Goal: Find specific page/section: Find specific page/section

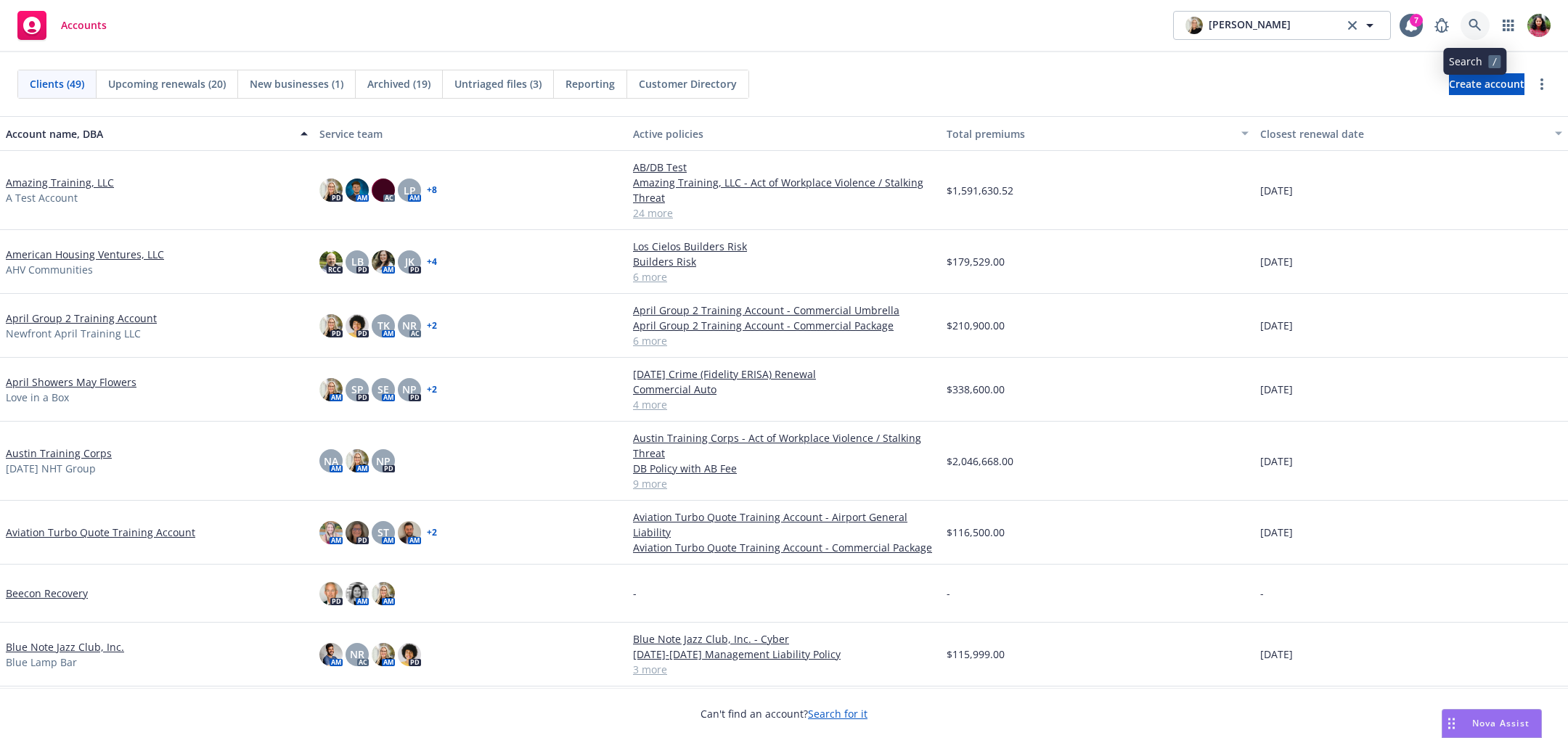
click at [1471, 31] on icon at bounding box center [1475, 25] width 13 height 13
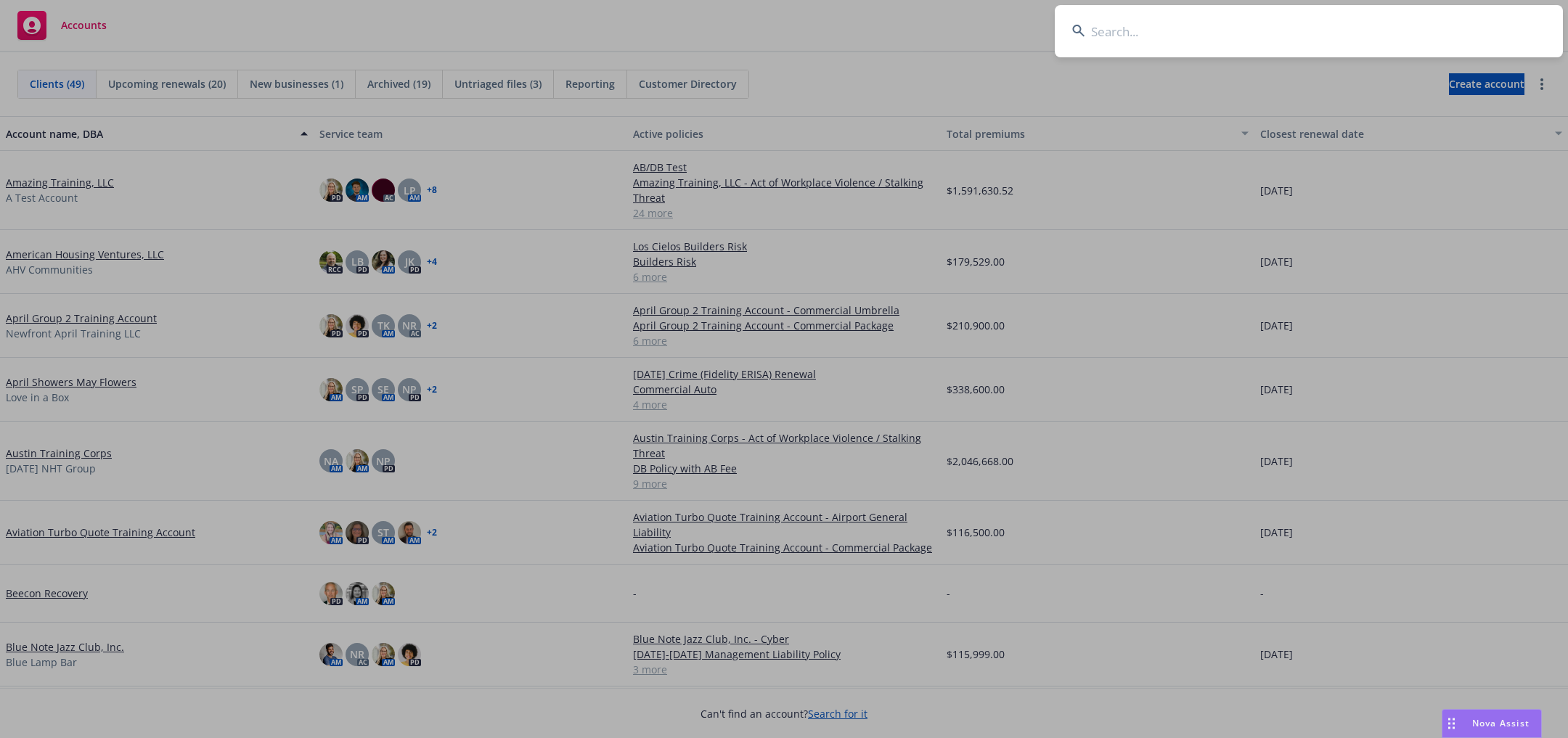
click at [1149, 26] on input at bounding box center [1308, 31] width 508 height 52
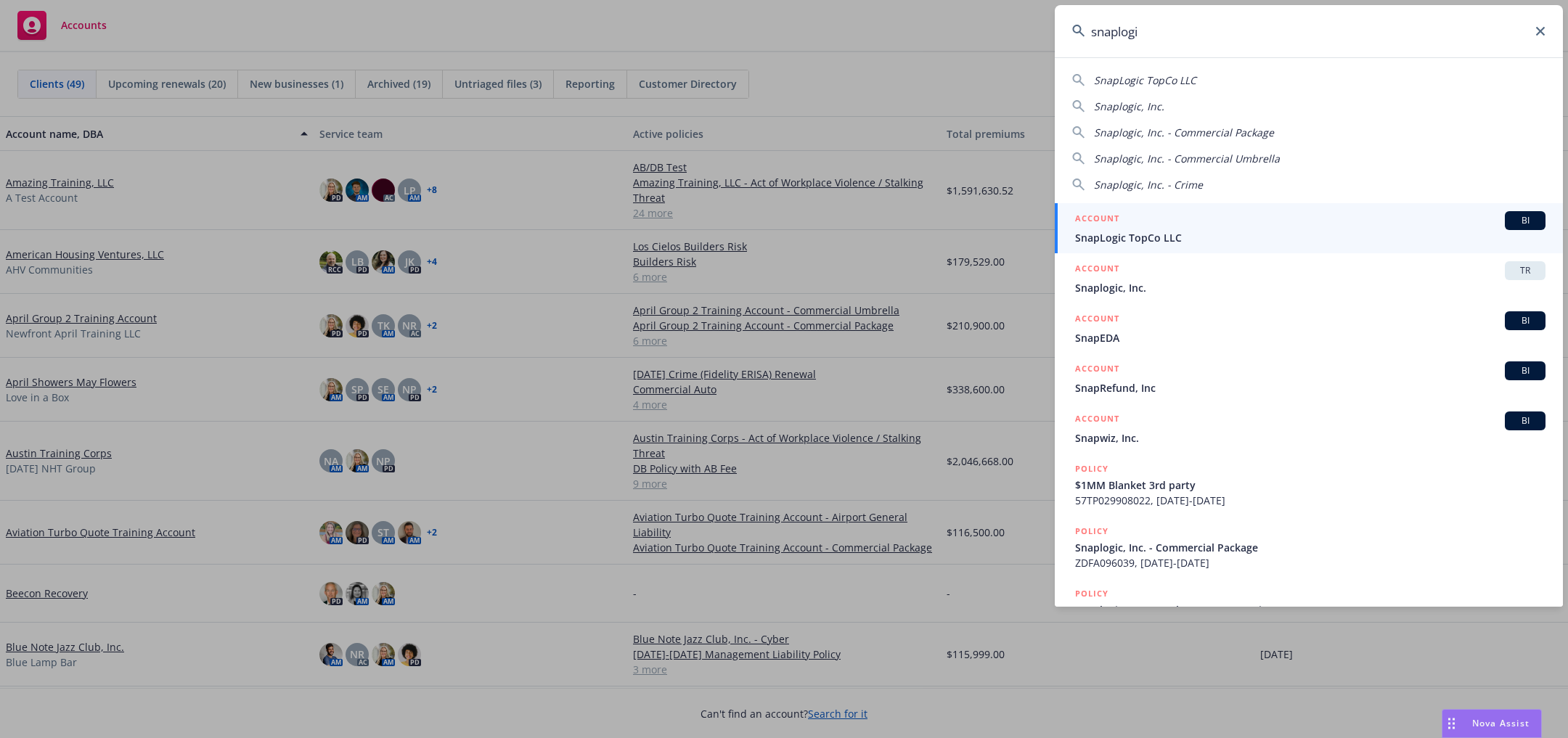
type input "snaplogic"
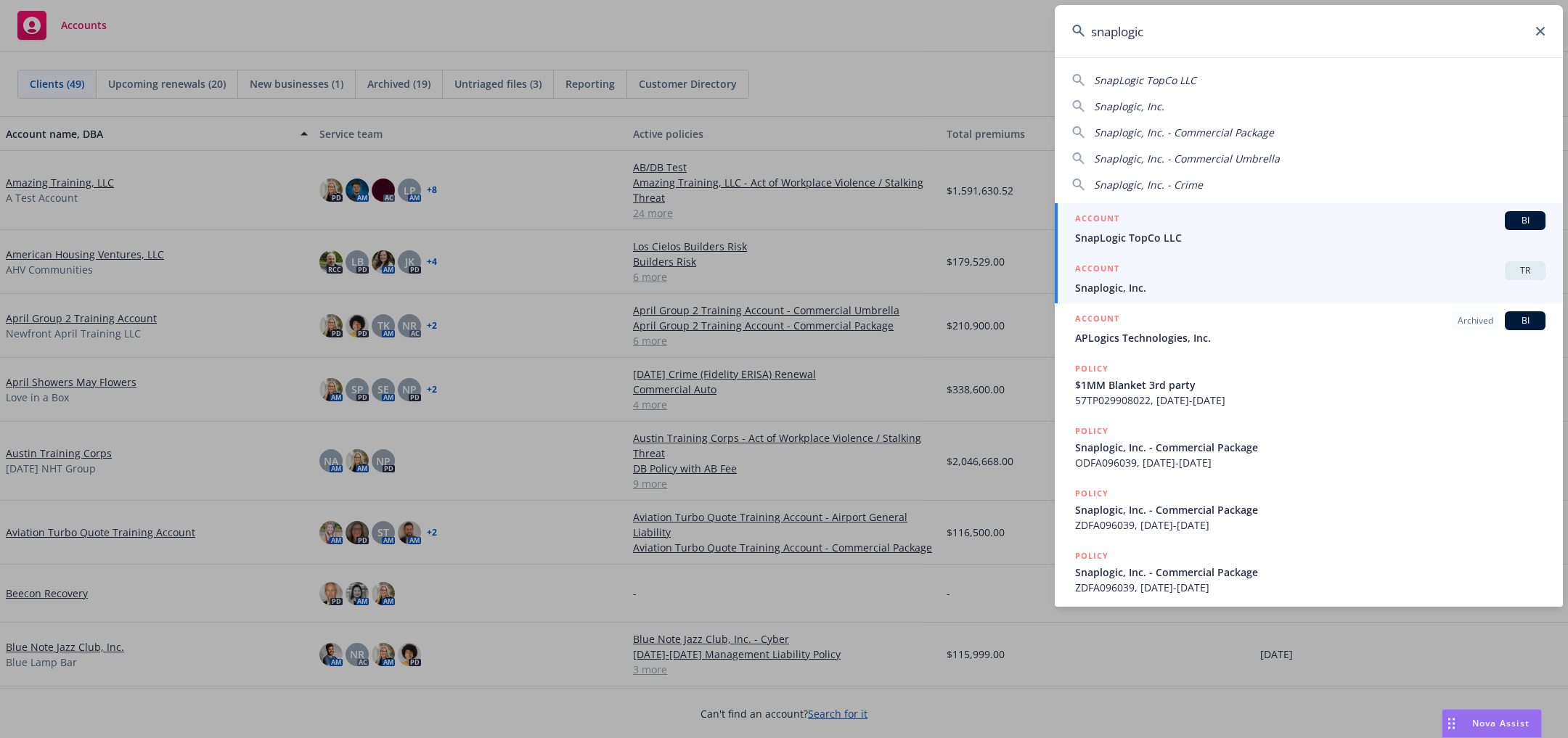
click at [1135, 282] on span "Snaplogic, Inc." at bounding box center [1310, 288] width 471 height 15
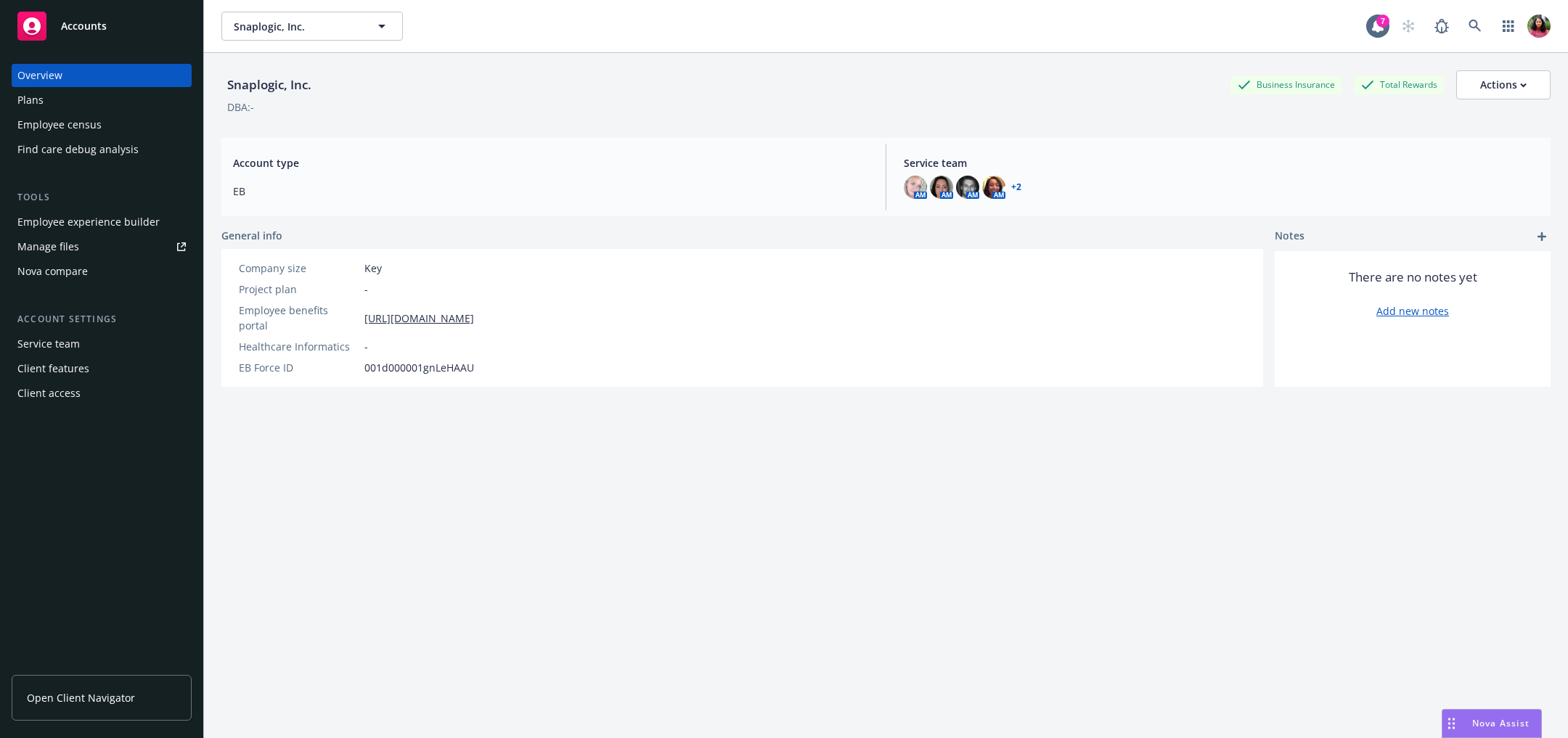
click at [89, 116] on div "Employee census" at bounding box center [59, 124] width 84 height 23
